Goal: Information Seeking & Learning: Learn about a topic

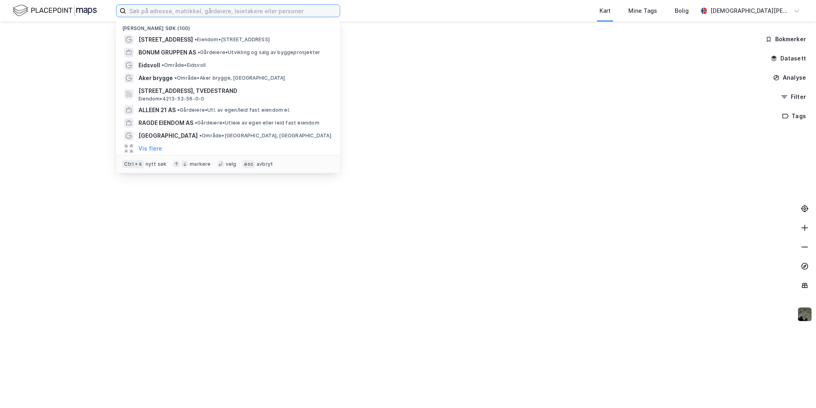
click at [184, 14] on input at bounding box center [233, 11] width 214 height 12
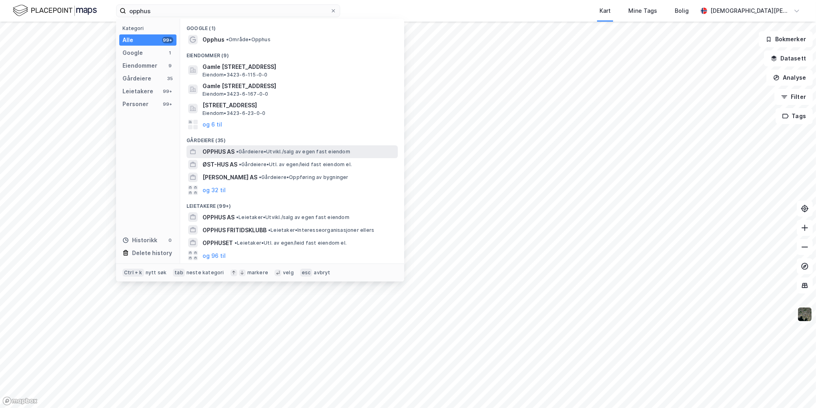
click at [268, 154] on span "• Gårdeiere • [GEOGRAPHIC_DATA]/salg av egen fast eiendom" at bounding box center [293, 151] width 114 height 6
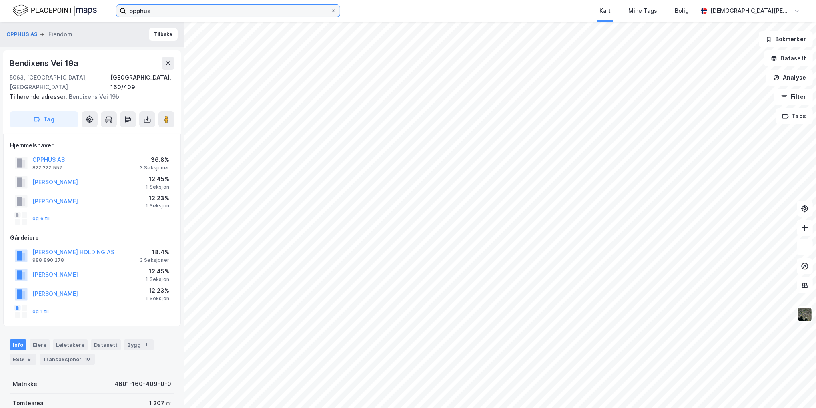
click at [247, 14] on input "opphus" at bounding box center [228, 11] width 204 height 12
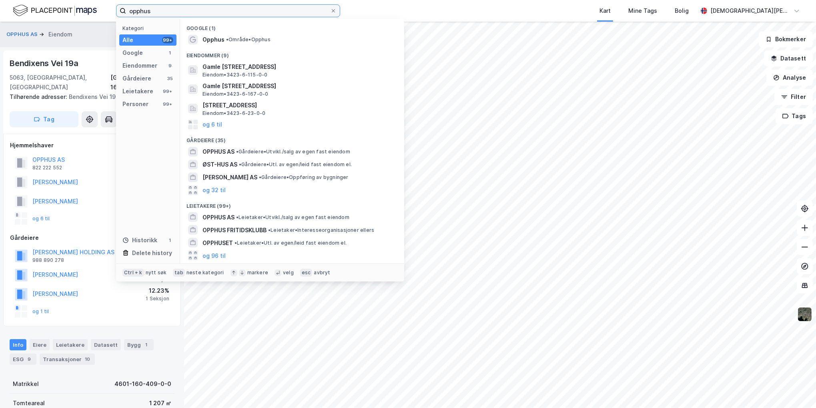
click at [247, 14] on input "opphus" at bounding box center [228, 11] width 204 height 12
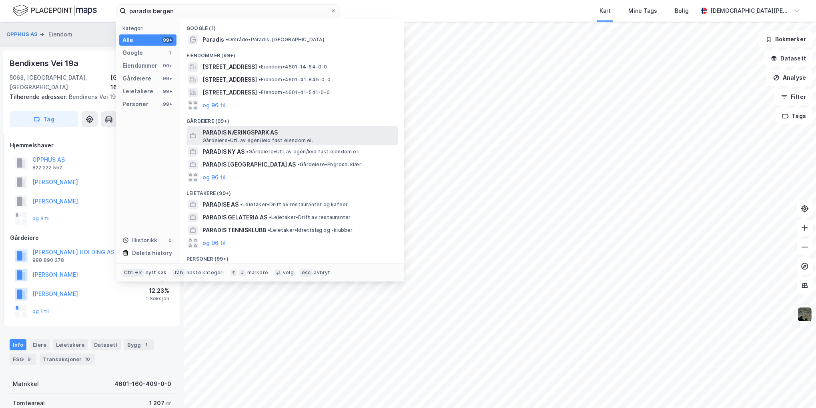
click at [252, 132] on span "PARADIS NÆRINGSPARK AS" at bounding box center [298, 133] width 192 height 10
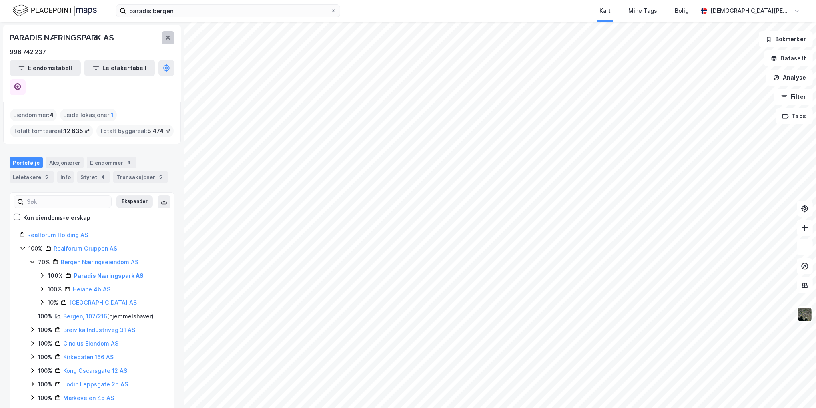
click at [164, 34] on button at bounding box center [168, 37] width 13 height 13
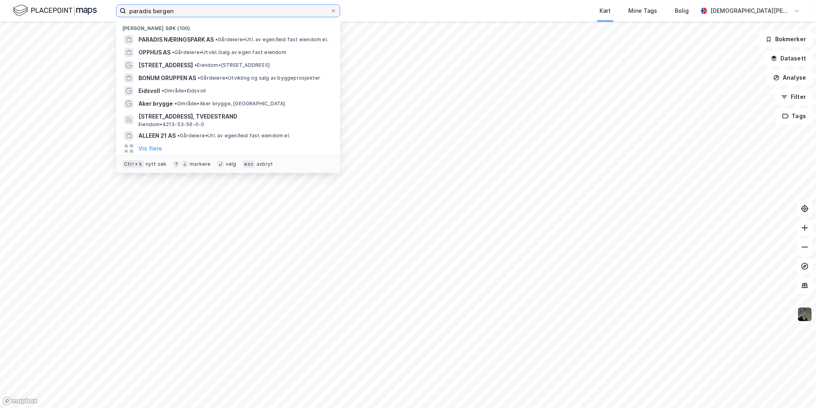
drag, startPoint x: 180, startPoint y: 9, endPoint x: 125, endPoint y: 9, distance: 55.2
click at [125, 9] on label "paradis bergen" at bounding box center [228, 10] width 224 height 13
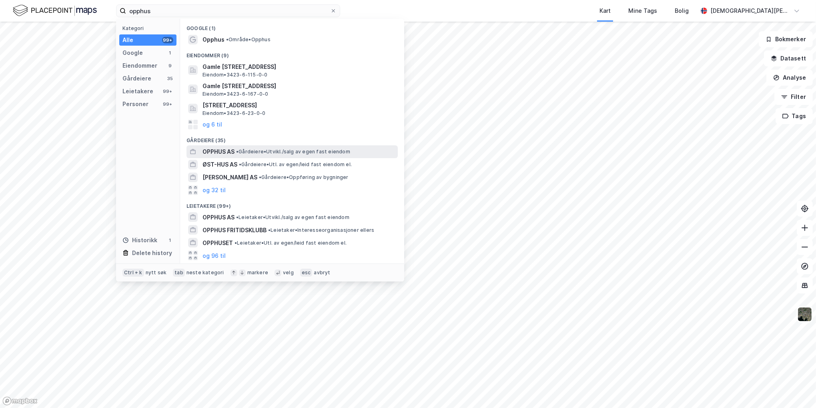
click at [234, 147] on span "OPPHUS AS" at bounding box center [218, 152] width 32 height 10
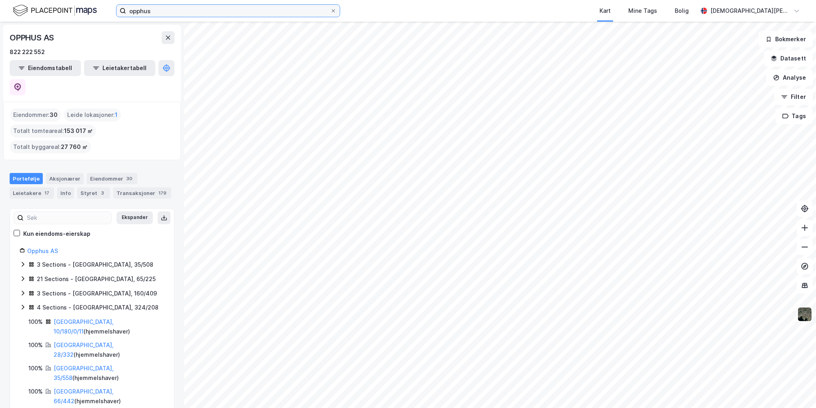
click at [179, 11] on input "opphus" at bounding box center [228, 11] width 204 height 12
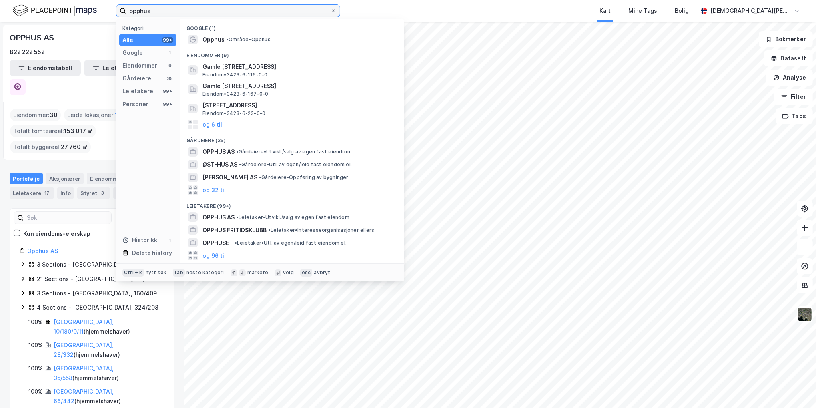
paste input "Sandbrekkevegen 32D"
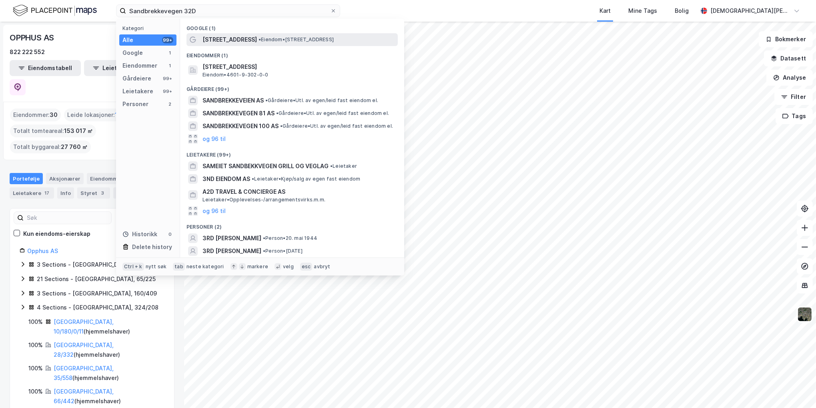
click at [257, 39] on span "[STREET_ADDRESS]" at bounding box center [229, 40] width 54 height 10
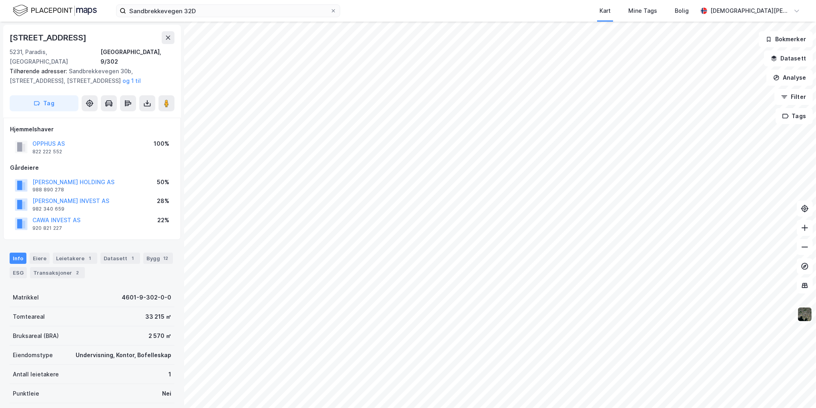
click at [233, 18] on div "Sandbrekkevegen 32D Kart Mine Tags Bolig [DEMOGRAPHIC_DATA][PERSON_NAME]" at bounding box center [408, 11] width 816 height 22
click at [234, 16] on input "Sandbrekkevegen 32D" at bounding box center [228, 11] width 204 height 12
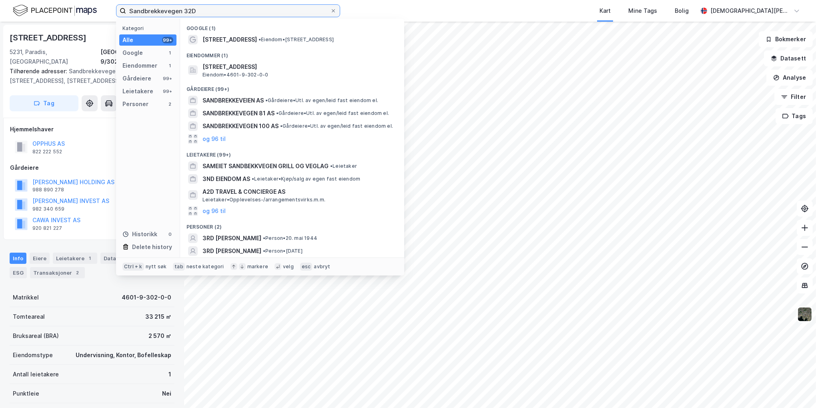
click at [234, 16] on input "Sandbrekkevegen 32D" at bounding box center [228, 11] width 204 height 12
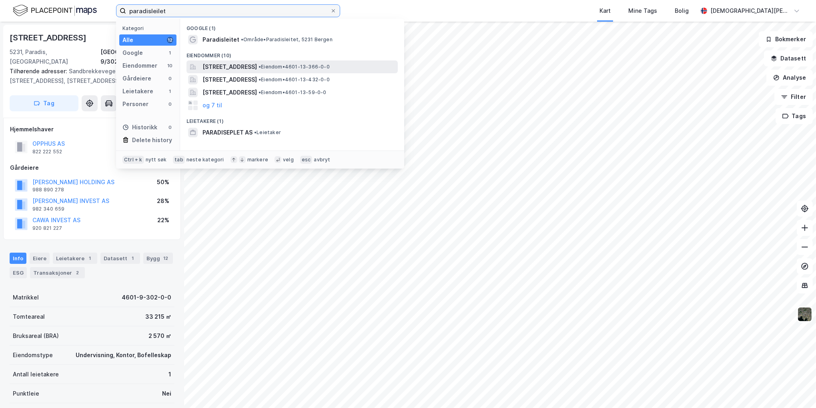
type input "paradisleilet"
click at [257, 66] on span "[STREET_ADDRESS]" at bounding box center [229, 67] width 54 height 10
